Goal: Obtain resource: Obtain resource

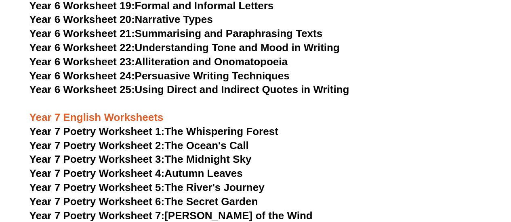
scroll to position [4569, 0]
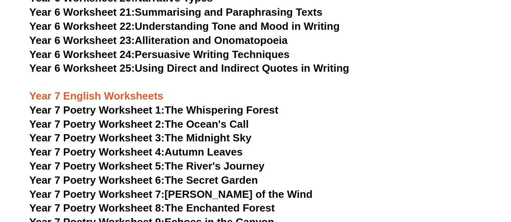
click at [247, 104] on link "Year 7 Poetry Worksheet 1: The Whispering Forest" at bounding box center [153, 110] width 249 height 12
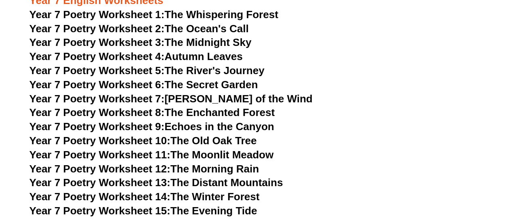
scroll to position [4611, 0]
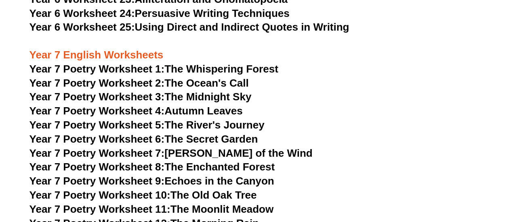
click at [266, 63] on link "Year 7 Poetry Worksheet 1: The Whispering Forest" at bounding box center [153, 69] width 249 height 12
click at [151, 77] on span "Year 7 Poetry Worksheet 2:" at bounding box center [96, 83] width 135 height 12
click at [222, 91] on link "Year 7 Poetry Worksheet 3: The Midnight Sky" at bounding box center [140, 97] width 222 height 12
click at [180, 105] on link "Year 7 Poetry Worksheet 4: Autumn Leaves" at bounding box center [135, 111] width 213 height 12
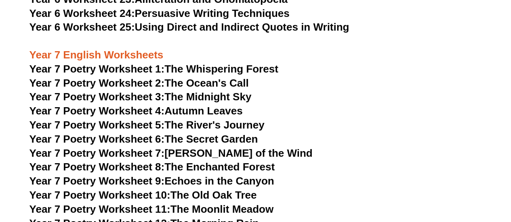
click at [181, 119] on link "Year 7 Poetry Worksheet 5: The River's Journey" at bounding box center [146, 125] width 235 height 12
